Goal: Task Accomplishment & Management: Use online tool/utility

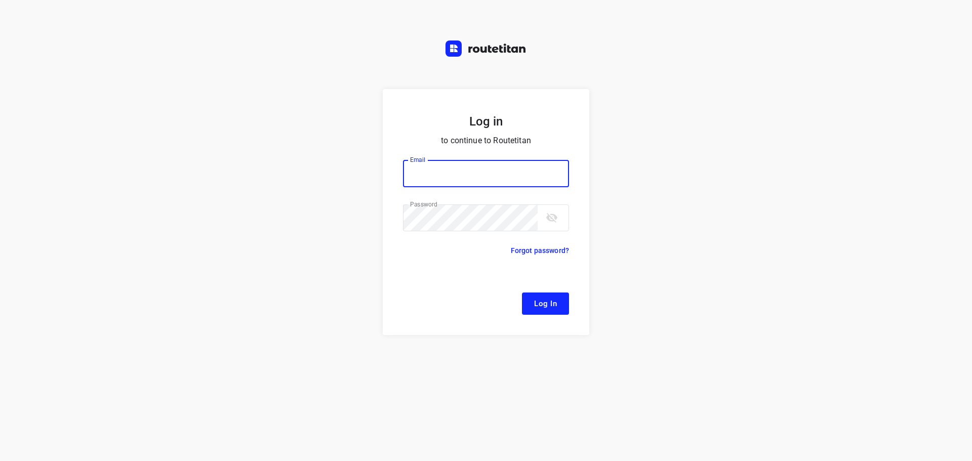
type input "[EMAIL_ADDRESS][DOMAIN_NAME]"
click at [554, 305] on span "Log In" at bounding box center [545, 303] width 23 height 13
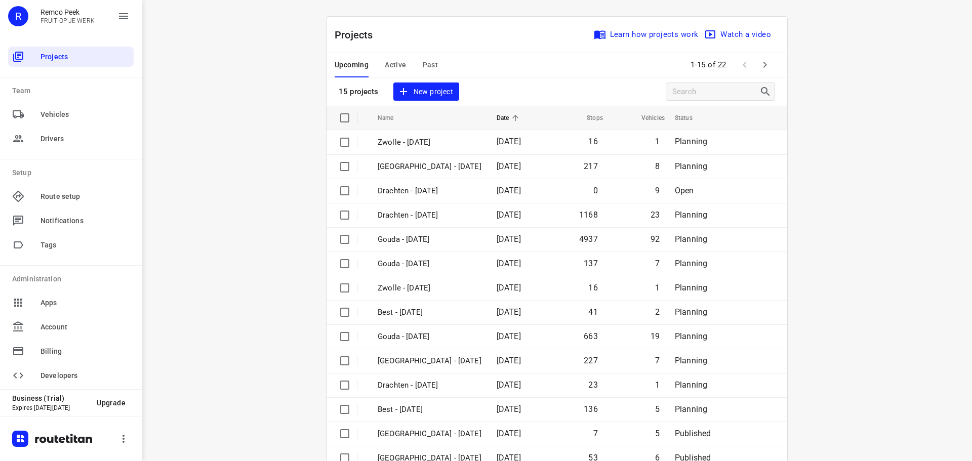
click at [393, 61] on span "Active" at bounding box center [395, 65] width 21 height 13
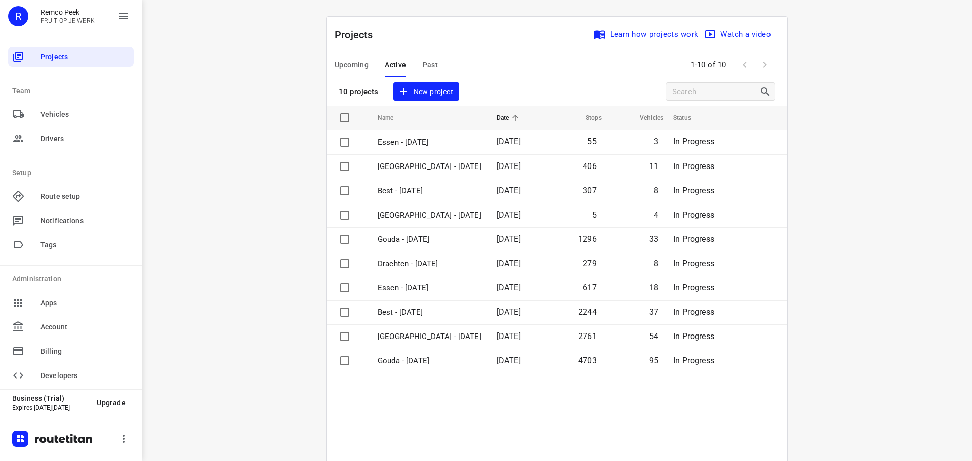
click at [355, 66] on span "Upcoming" at bounding box center [351, 65] width 34 height 13
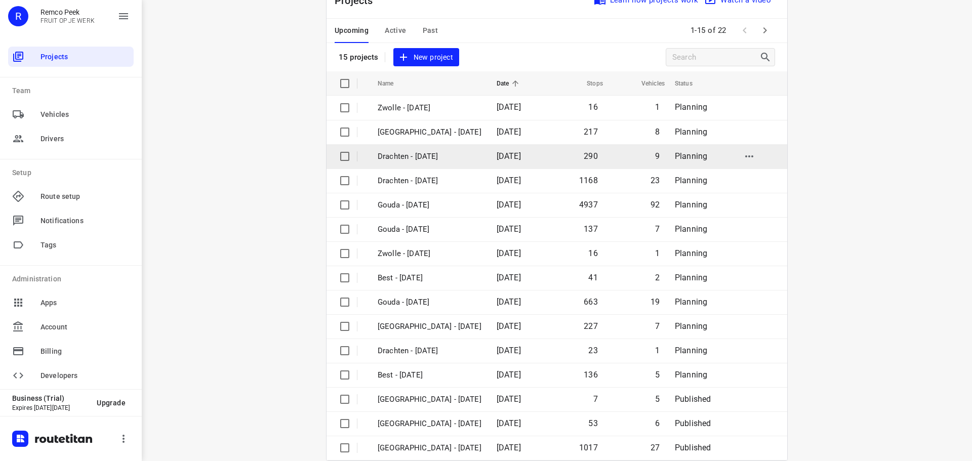
scroll to position [51, 0]
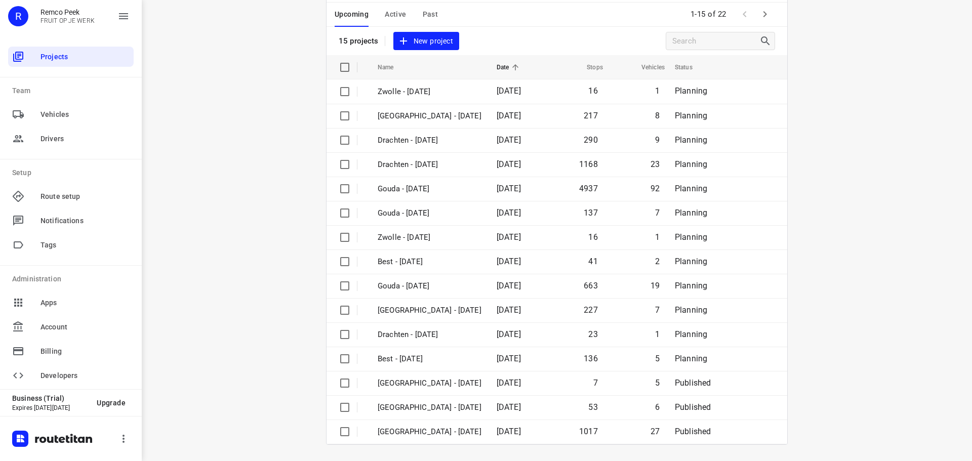
click at [760, 10] on icon "button" at bounding box center [765, 14] width 12 height 12
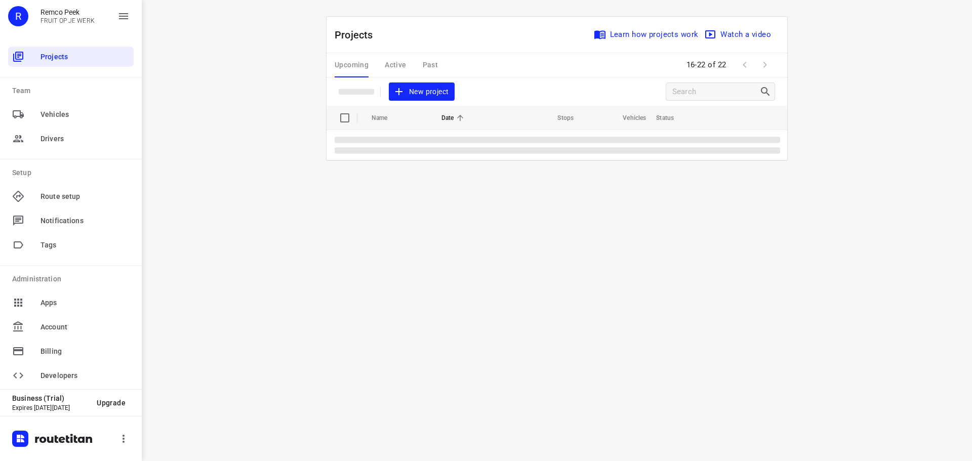
scroll to position [0, 0]
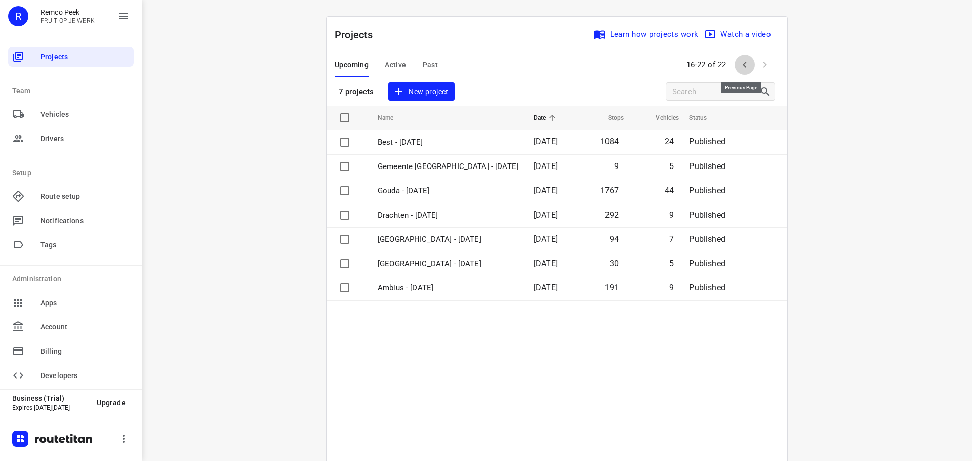
click at [738, 63] on icon "button" at bounding box center [744, 65] width 12 height 12
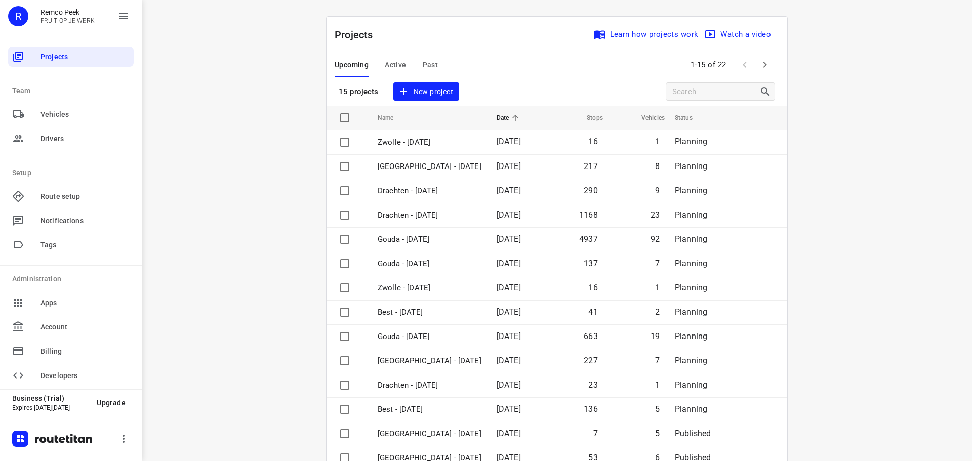
click at [387, 55] on button "Active" at bounding box center [395, 65] width 21 height 24
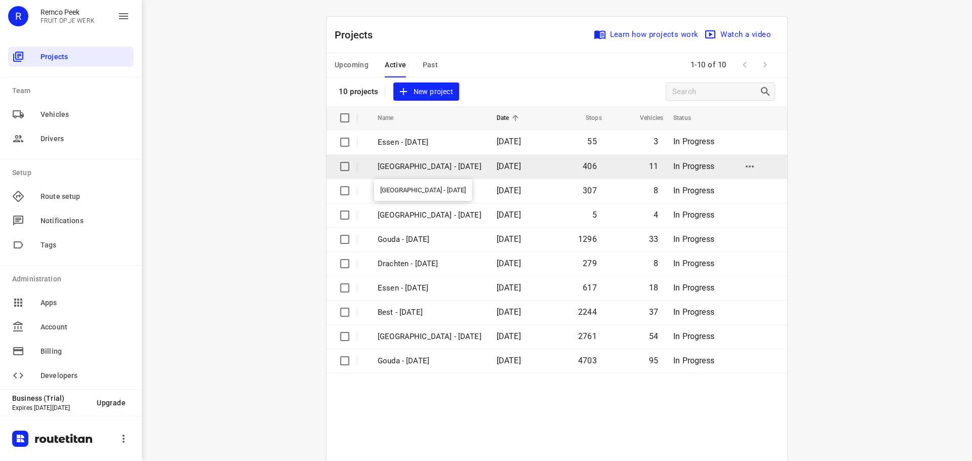
click at [410, 162] on p "[GEOGRAPHIC_DATA] - [DATE]" at bounding box center [430, 167] width 104 height 12
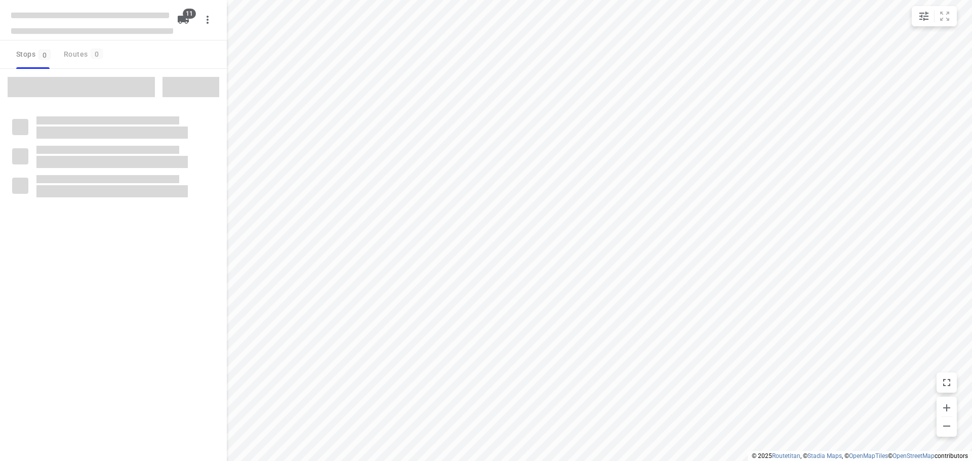
type input "distance"
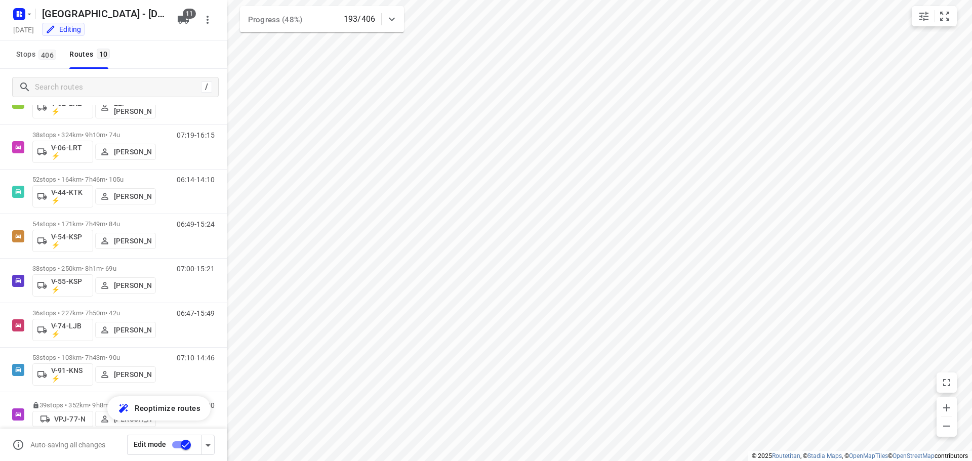
scroll to position [155, 0]
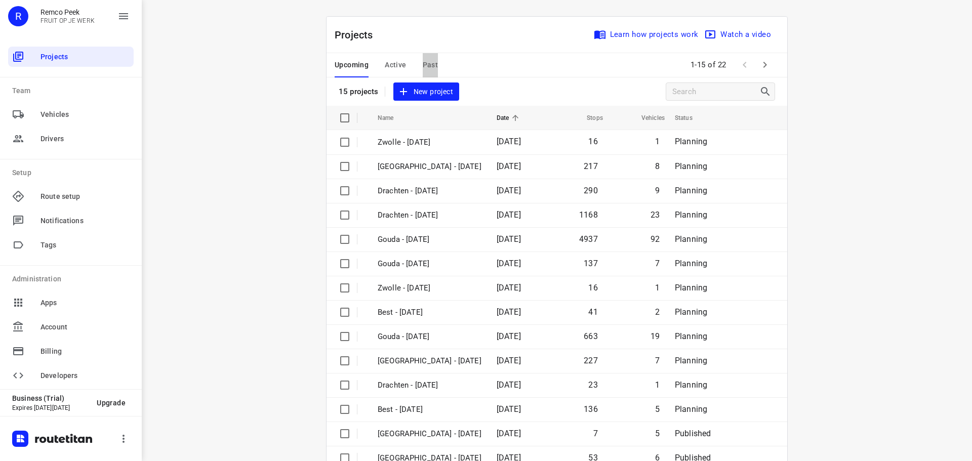
click at [427, 64] on span "Past" at bounding box center [431, 65] width 16 height 13
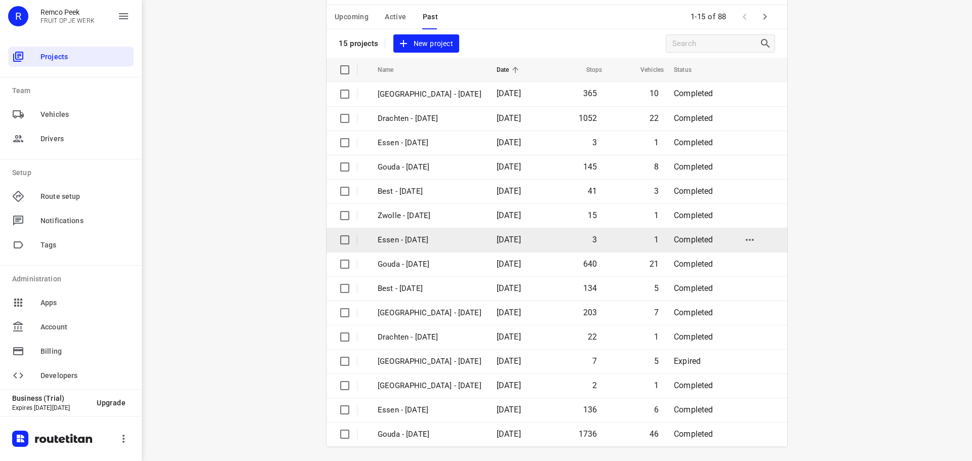
scroll to position [51, 0]
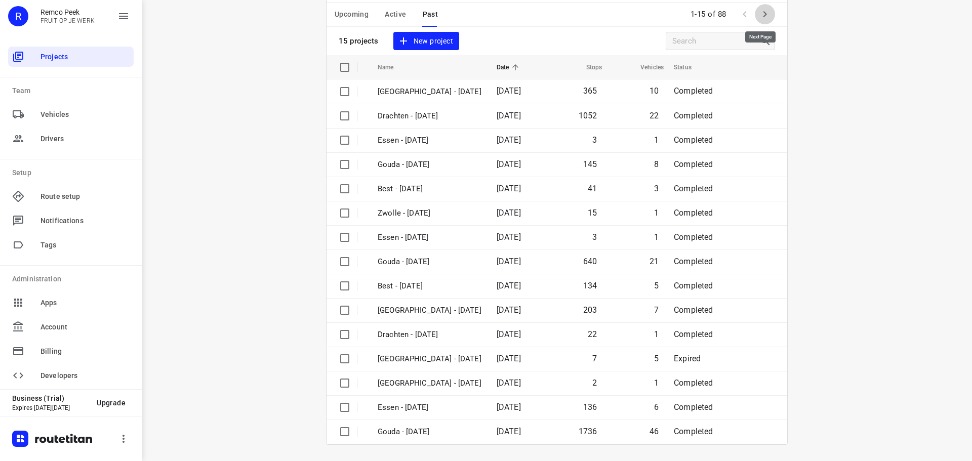
click at [764, 16] on icon "button" at bounding box center [765, 14] width 12 height 12
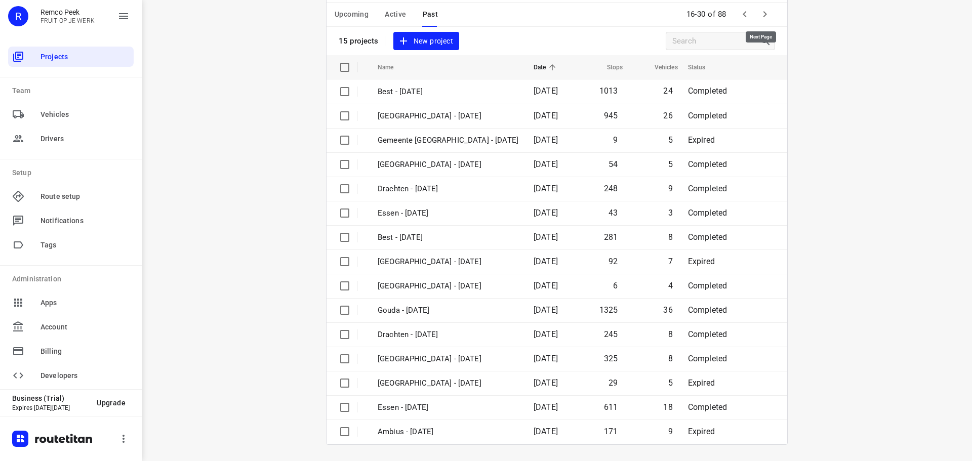
click at [763, 13] on icon "button" at bounding box center [765, 14] width 12 height 12
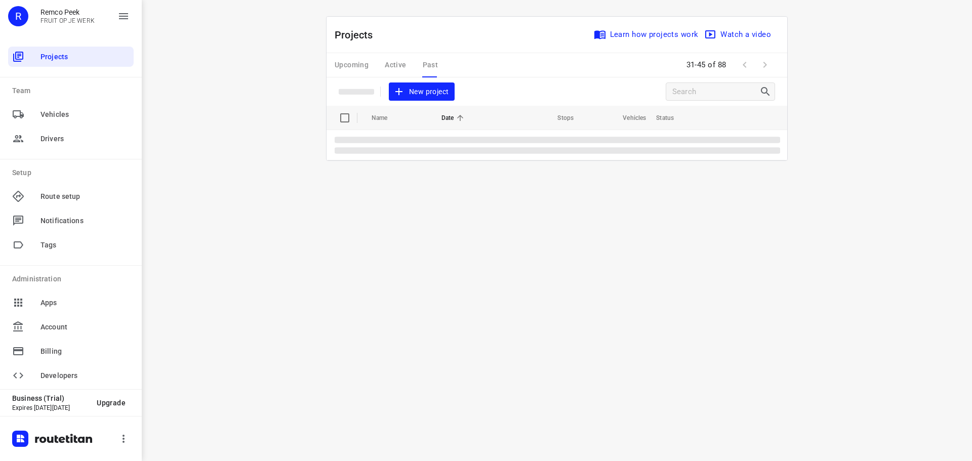
scroll to position [0, 0]
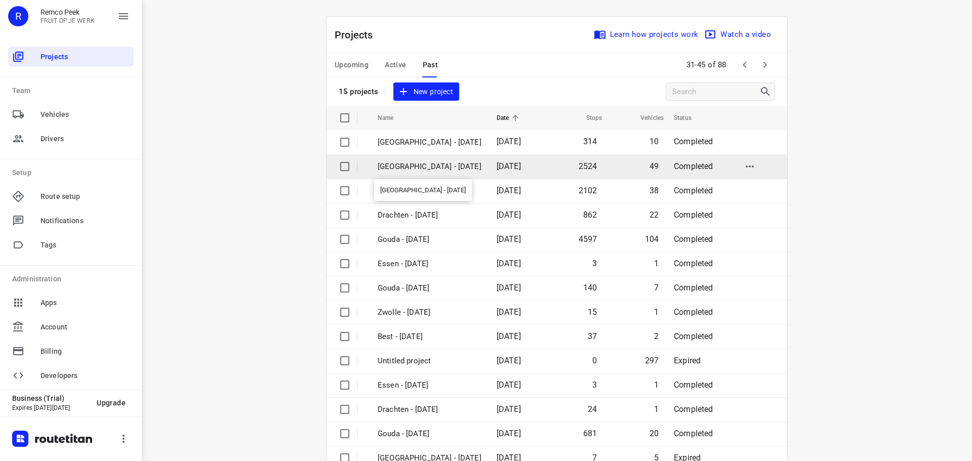
click at [408, 164] on p "[GEOGRAPHIC_DATA] - [DATE]" at bounding box center [430, 167] width 104 height 12
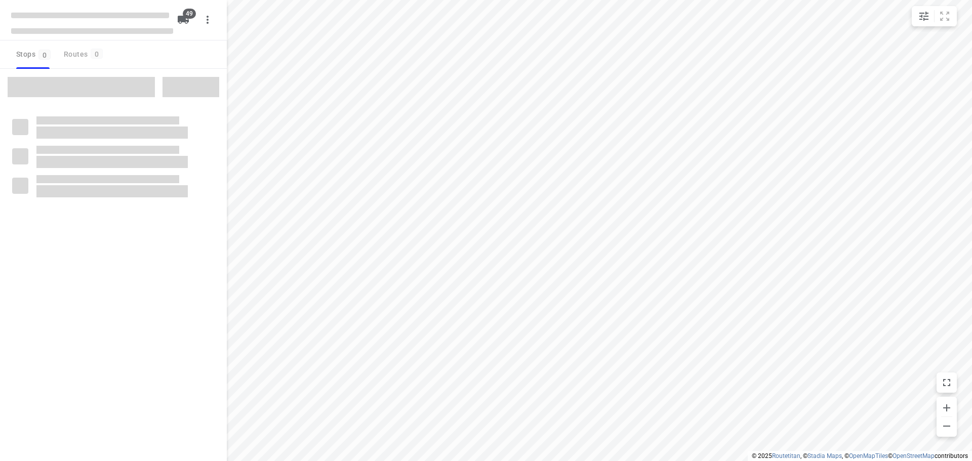
type input "distance"
